Goal: Task Accomplishment & Management: Use online tool/utility

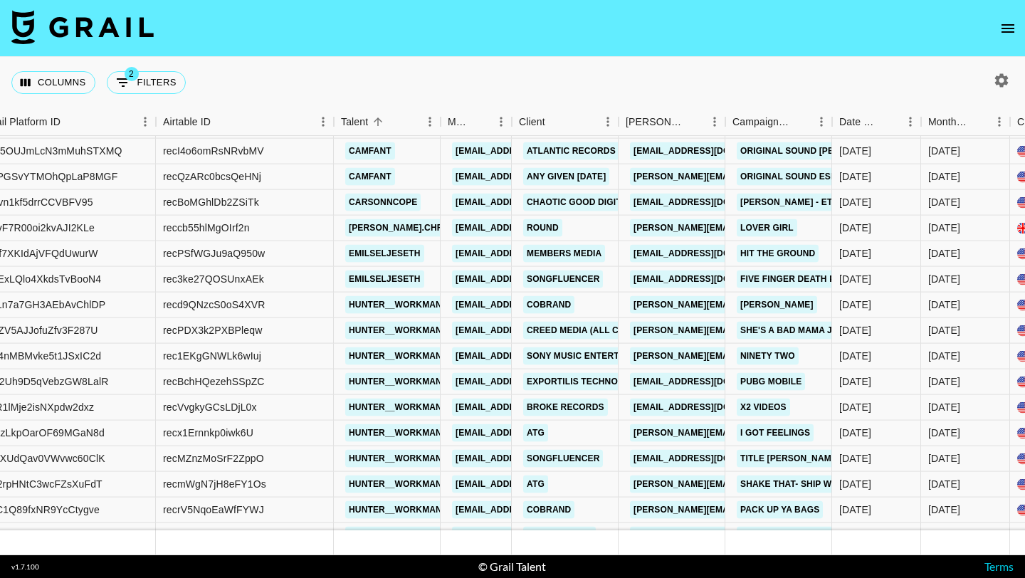
scroll to position [8221, 140]
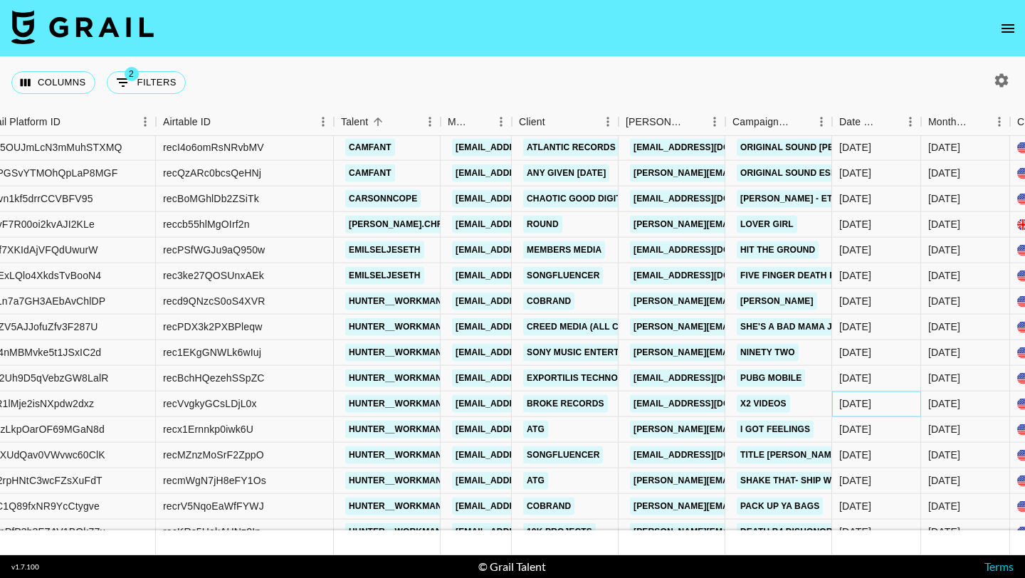
click at [858, 409] on div "[DATE]" at bounding box center [855, 403] width 32 height 14
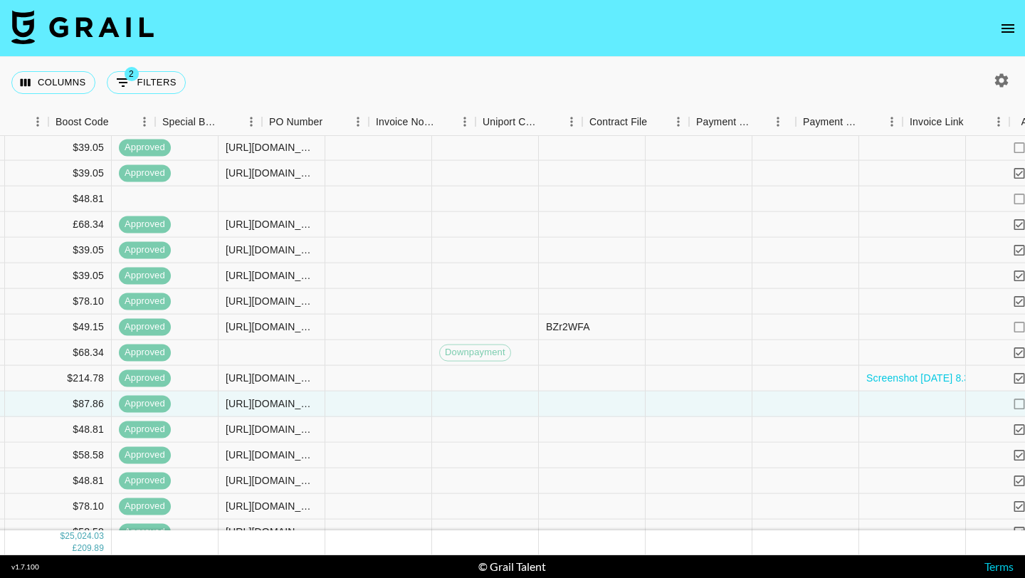
scroll to position [8221, 1712]
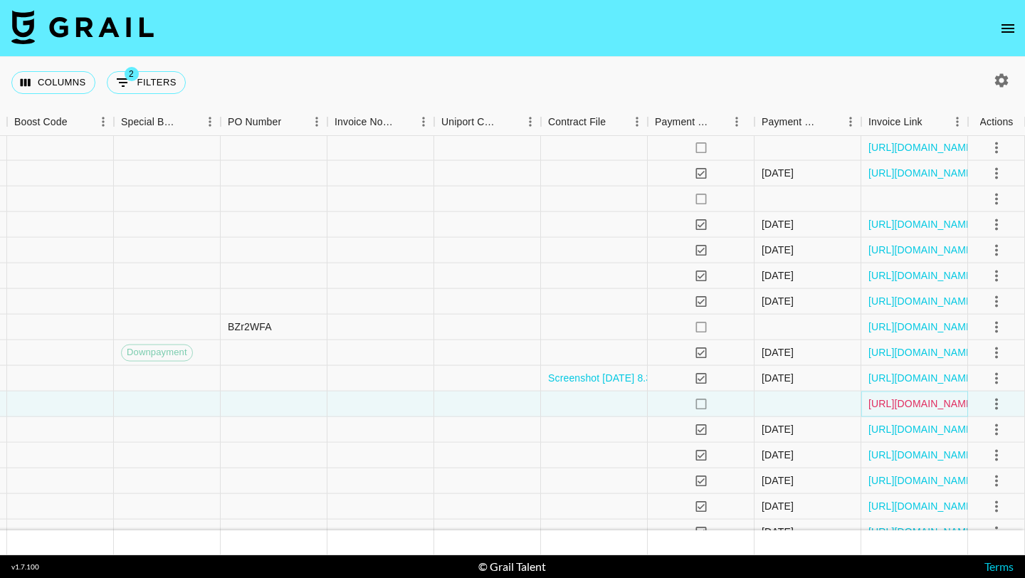
click at [922, 406] on link "[URL][DOMAIN_NAME]" at bounding box center [921, 403] width 107 height 14
click at [1005, 26] on icon "open drawer" at bounding box center [1007, 28] width 17 height 17
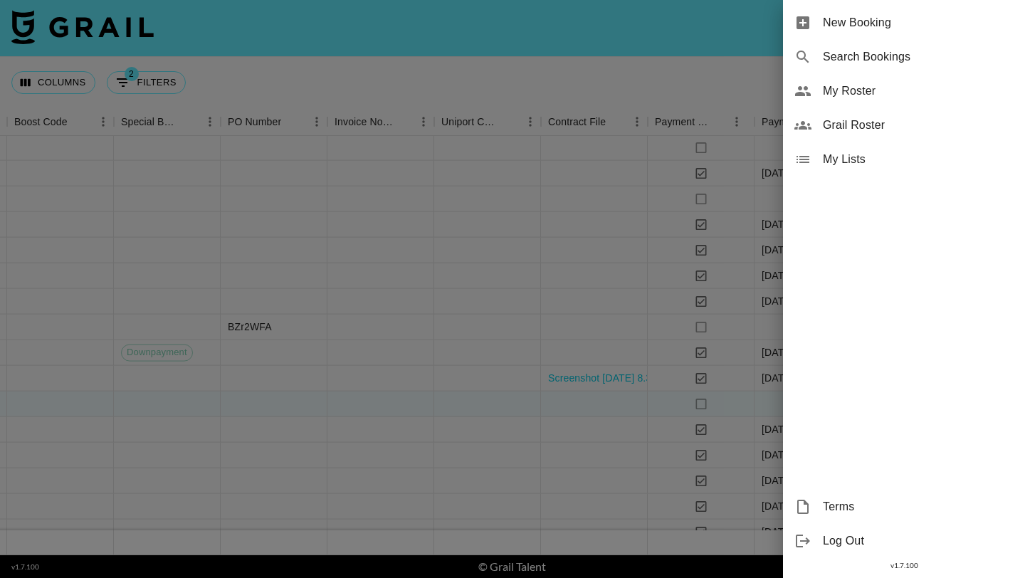
click at [938, 11] on div "New Booking" at bounding box center [904, 23] width 242 height 34
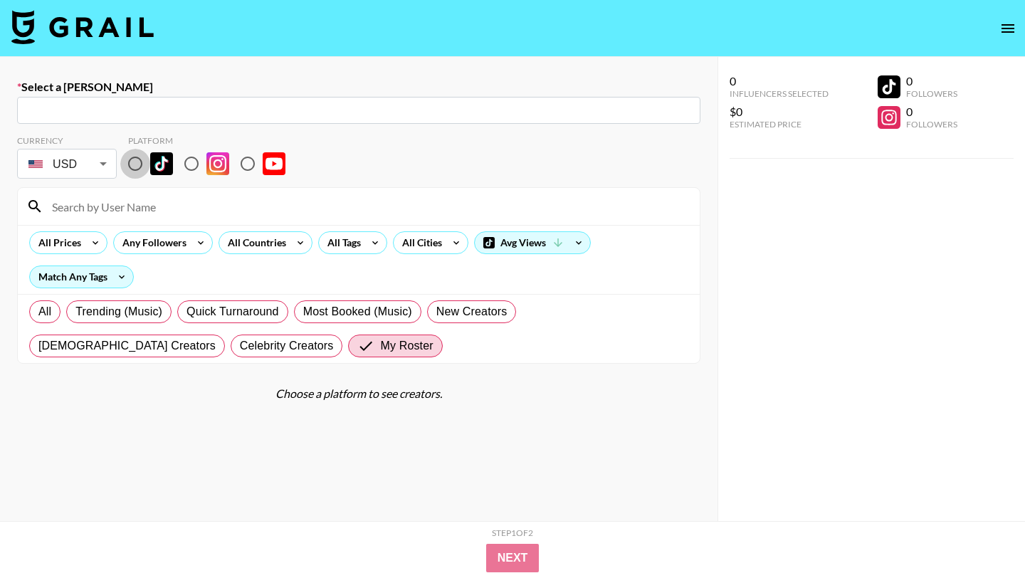
click at [137, 169] on input "radio" at bounding box center [135, 164] width 30 height 30
radio input "true"
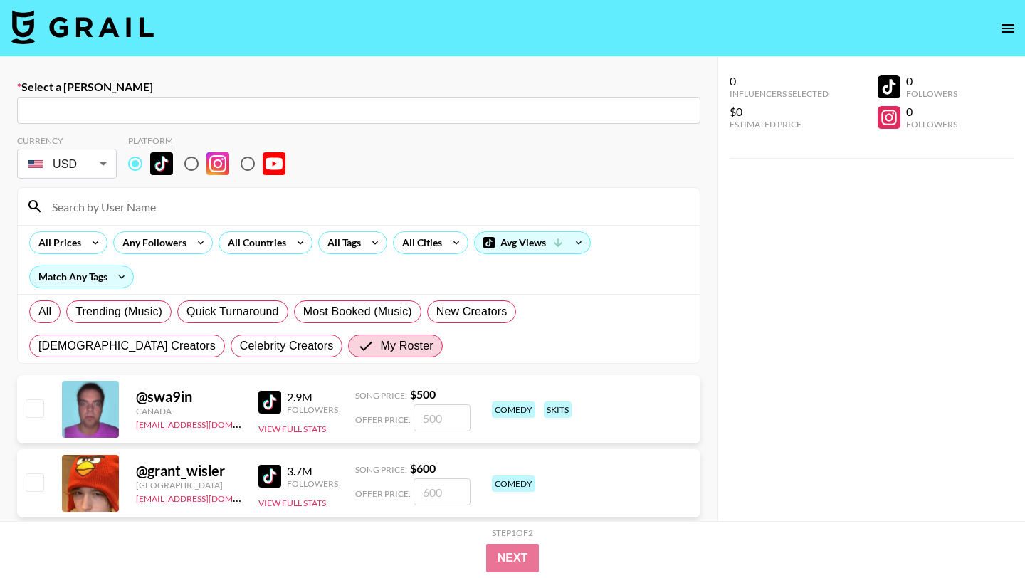
click at [138, 196] on input at bounding box center [367, 206] width 648 height 23
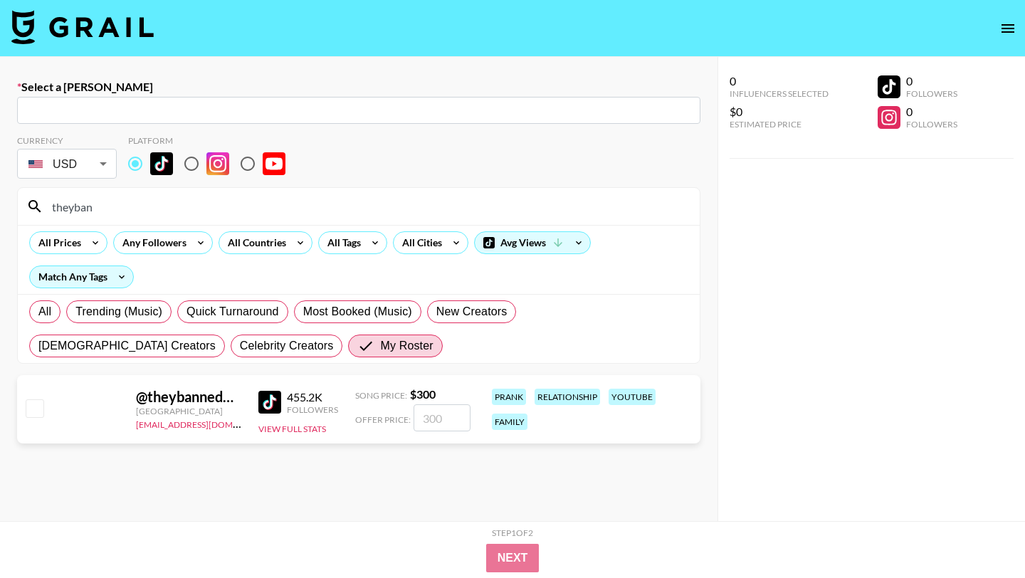
type input "theyban"
